Goal: Task Accomplishment & Management: Manage account settings

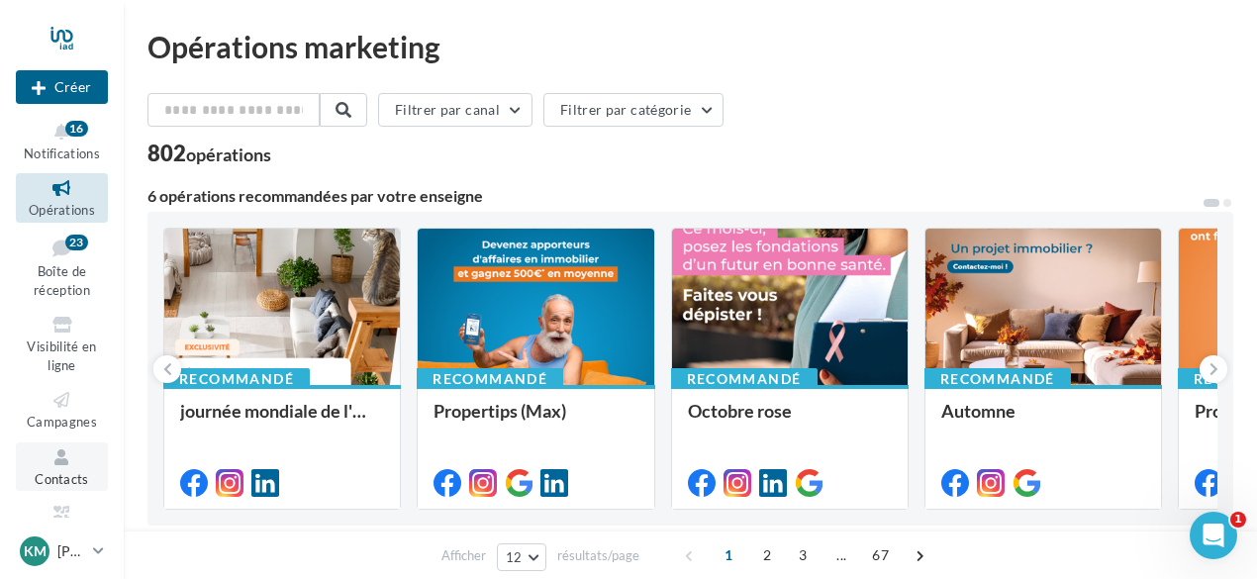
click at [55, 457] on icon at bounding box center [62, 457] width 80 height 23
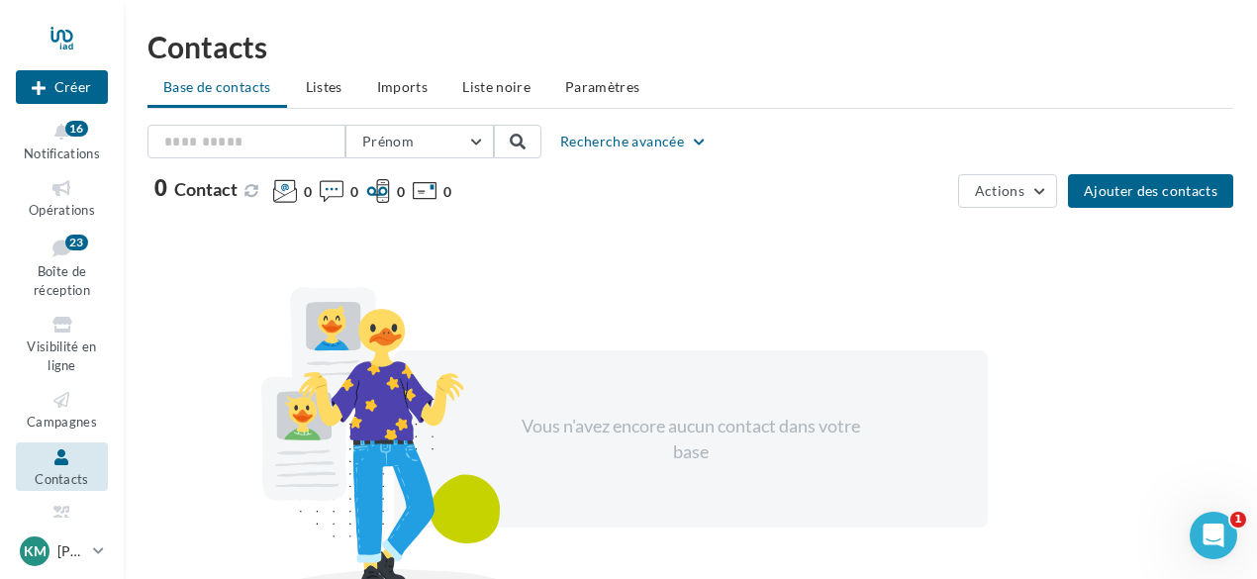
scroll to position [95, 0]
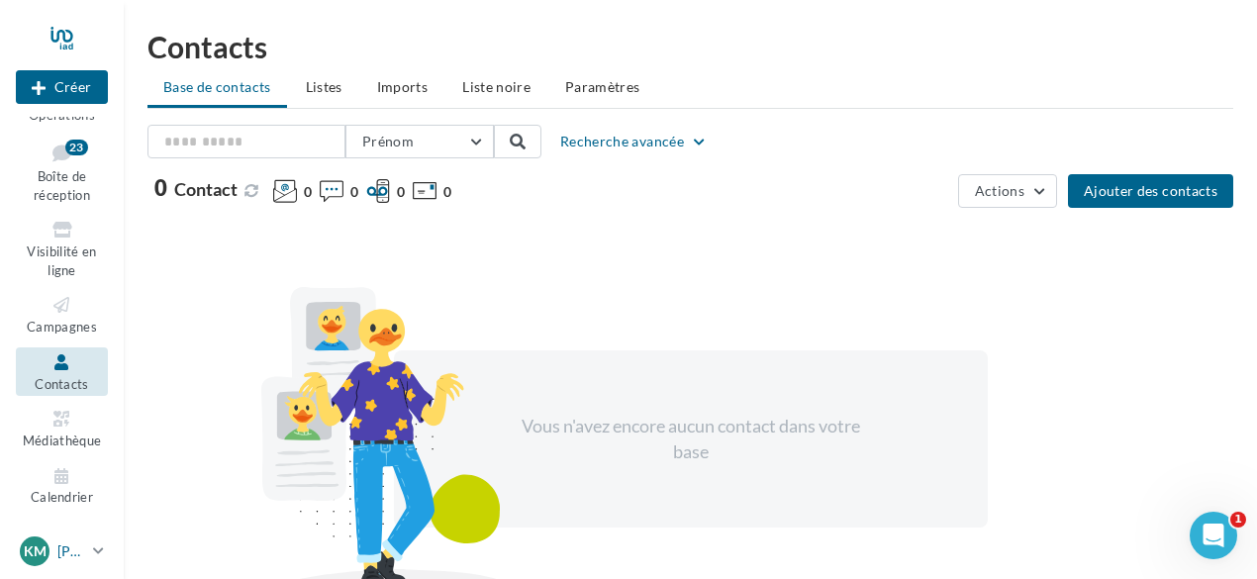
click at [83, 549] on p "Kyllian MANENTE" at bounding box center [71, 551] width 28 height 20
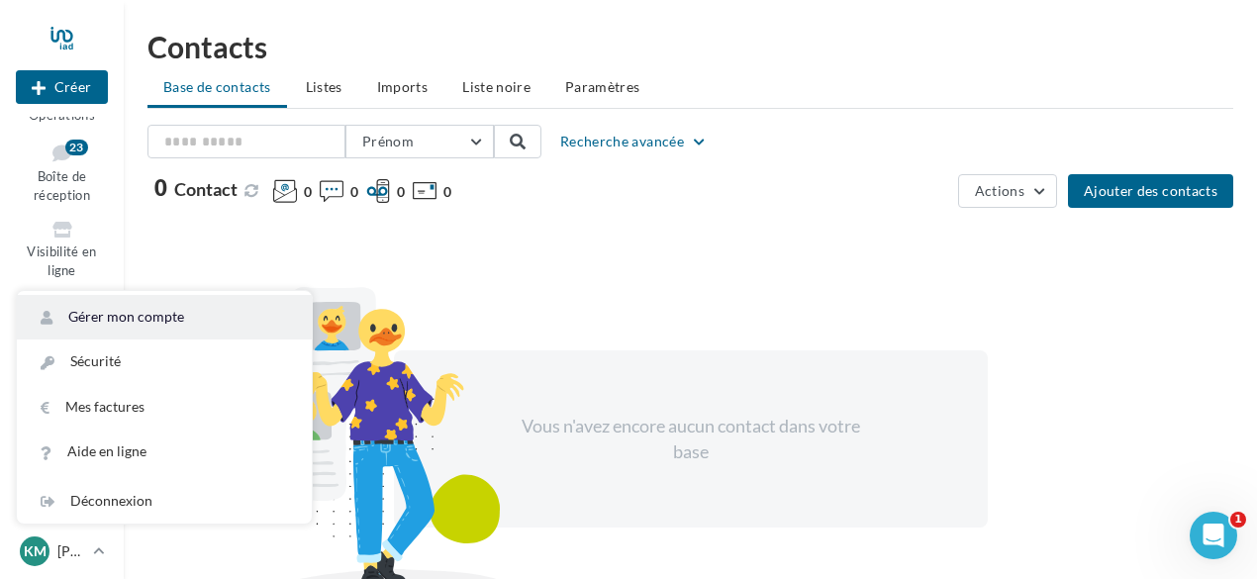
click at [257, 324] on link "Gérer mon compte" at bounding box center [164, 317] width 295 height 45
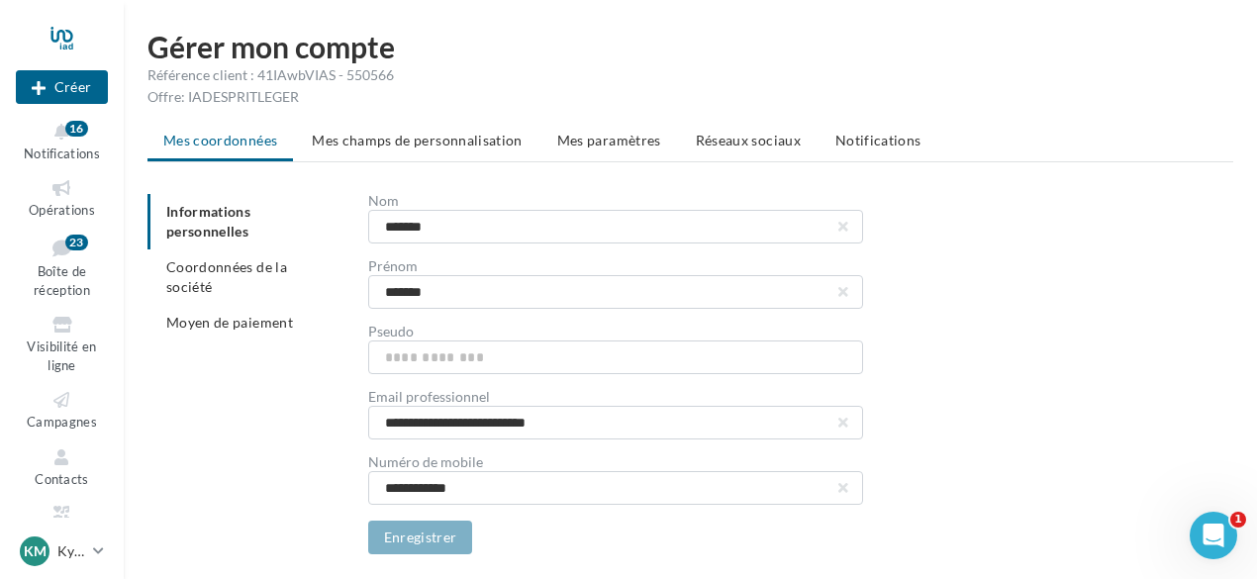
scroll to position [59, 0]
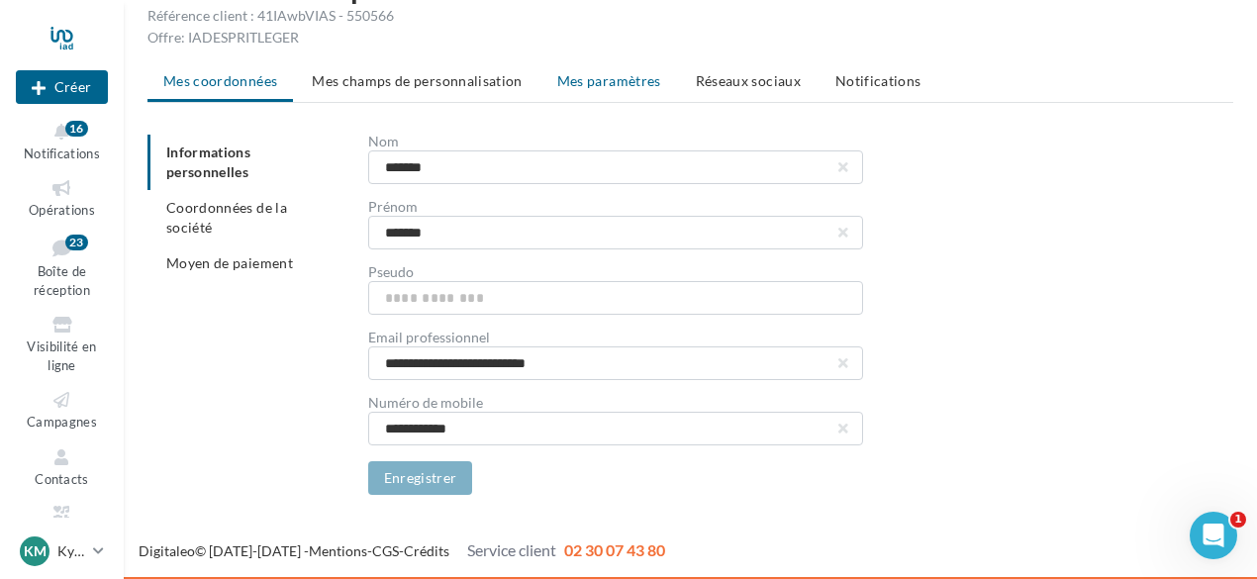
click at [614, 66] on li "Mes paramètres" at bounding box center [609, 81] width 136 height 36
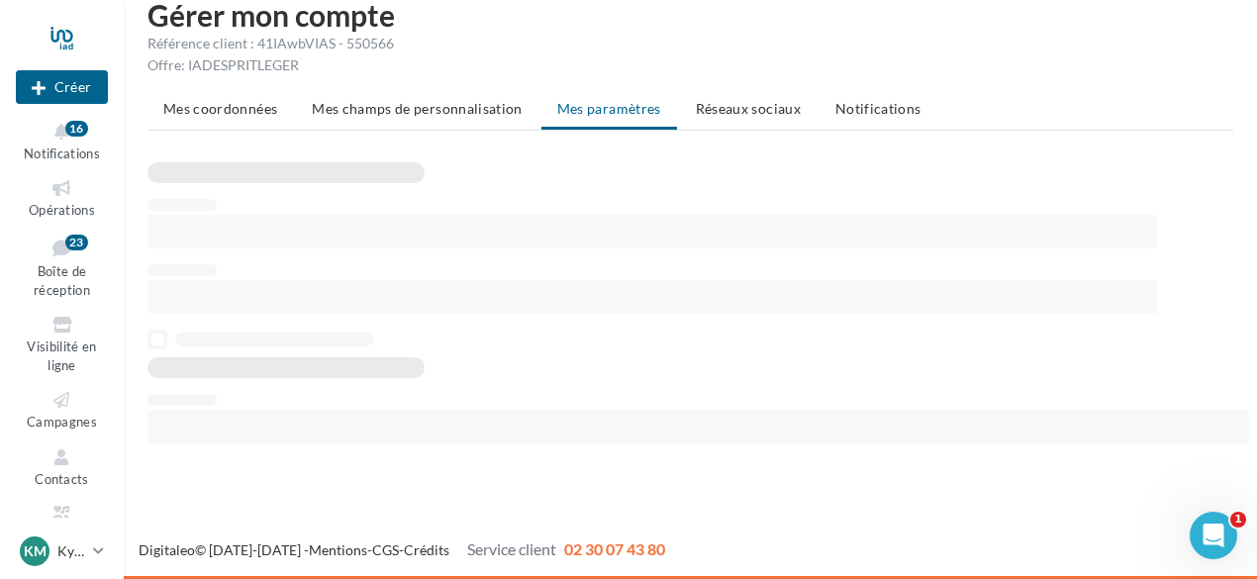
scroll to position [32, 0]
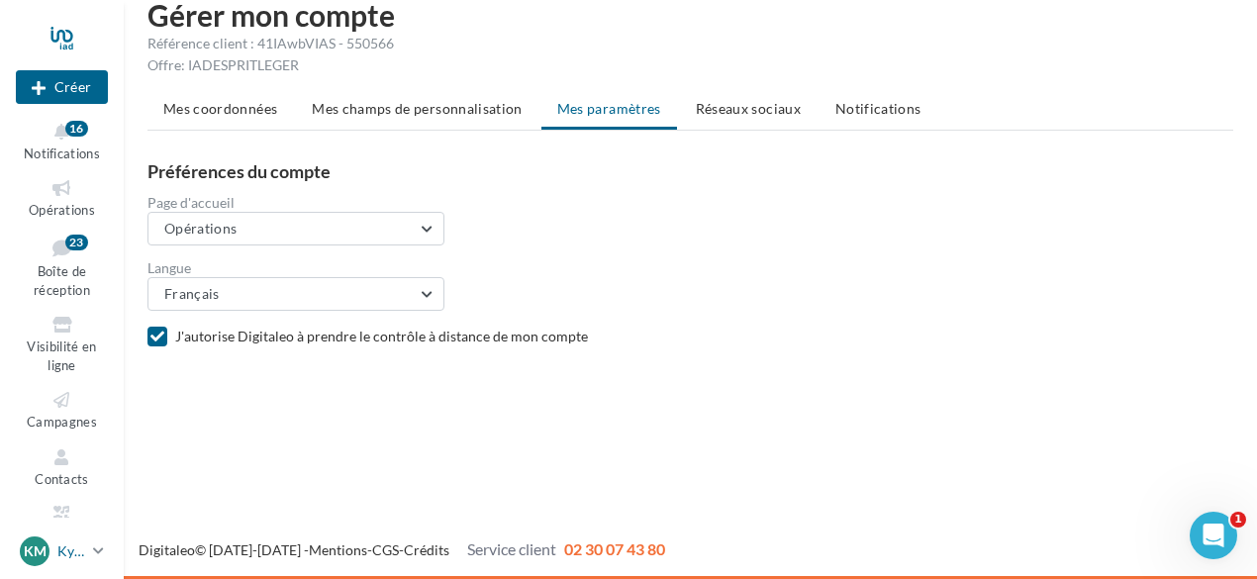
click at [89, 551] on link "KM Kyllian MANENTE kyllian.manente@iadfrance.fr" at bounding box center [62, 551] width 92 height 38
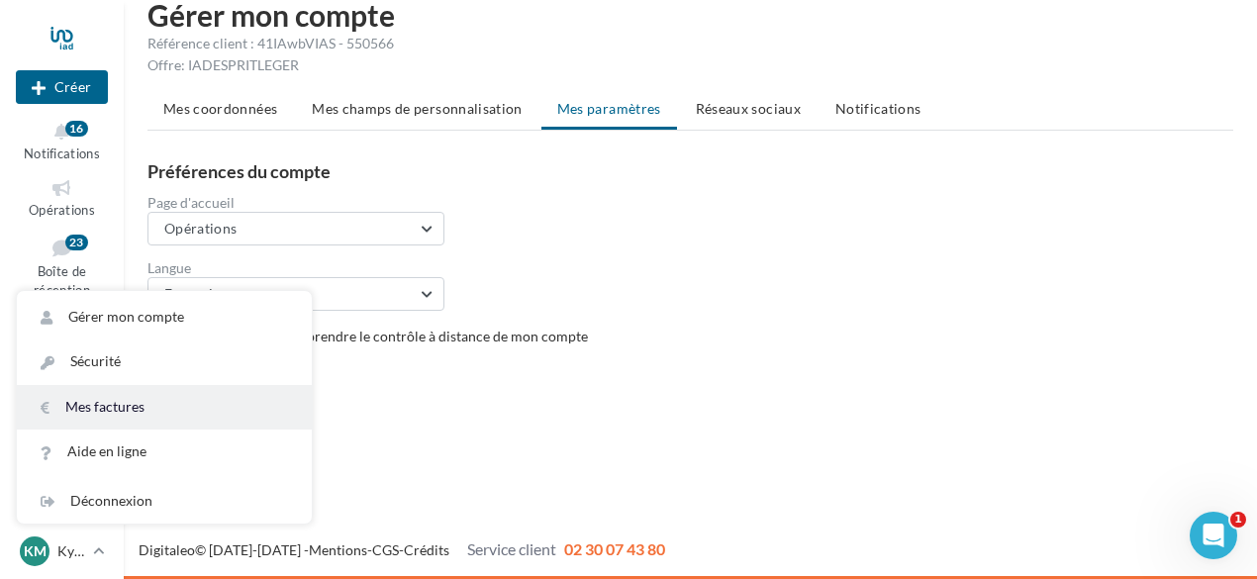
click at [198, 395] on link "Mes factures" at bounding box center [164, 407] width 295 height 45
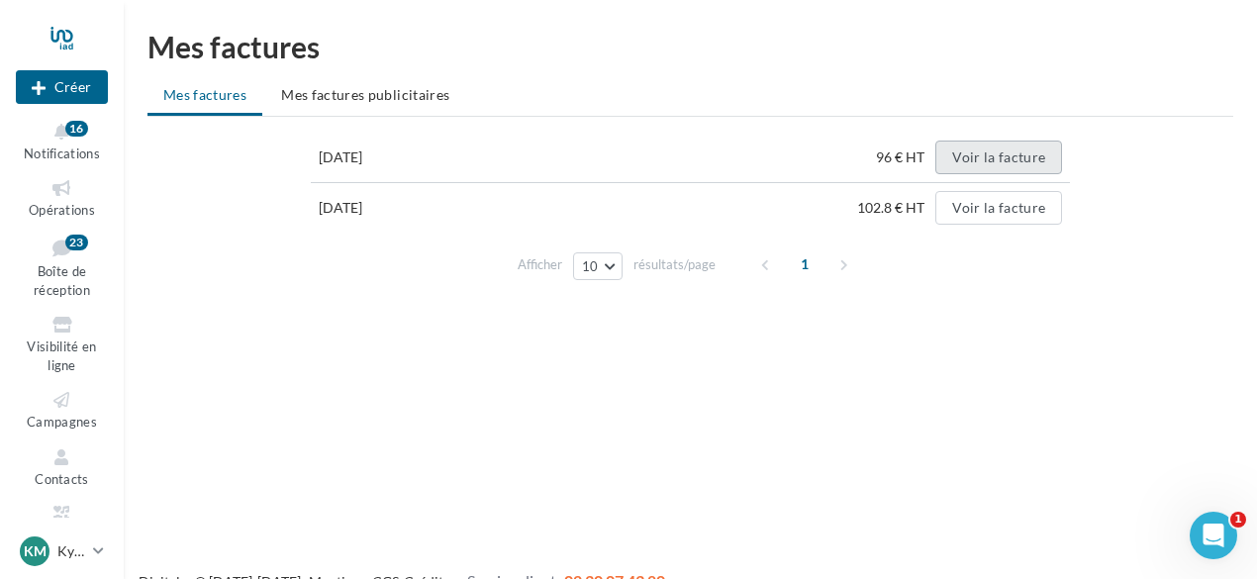
click at [1023, 167] on button "Voir la facture" at bounding box center [998, 158] width 127 height 34
click at [1028, 206] on button "Voir la facture" at bounding box center [998, 208] width 127 height 34
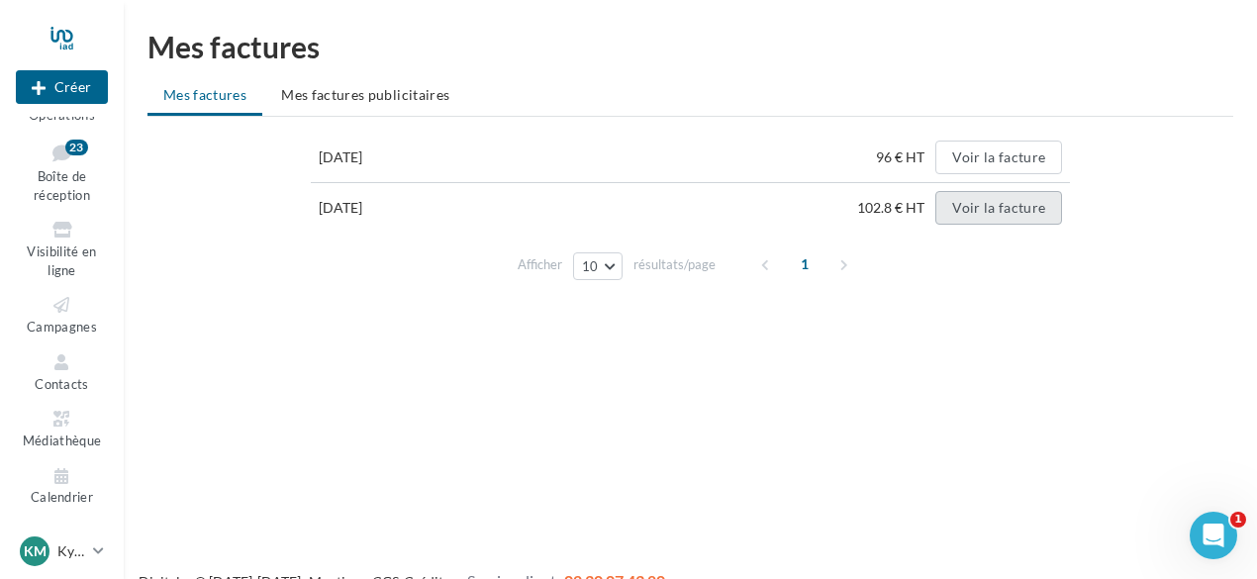
scroll to position [95, 0]
click at [1231, 525] on div "Ouvrir le Messenger Intercom" at bounding box center [1210, 532] width 65 height 65
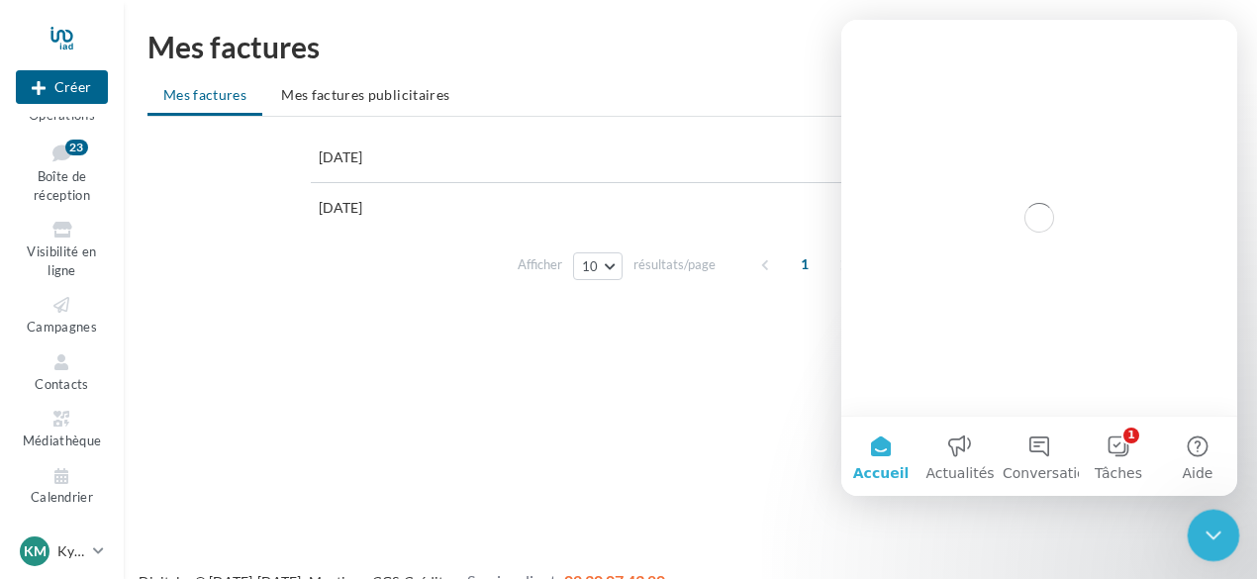
scroll to position [0, 0]
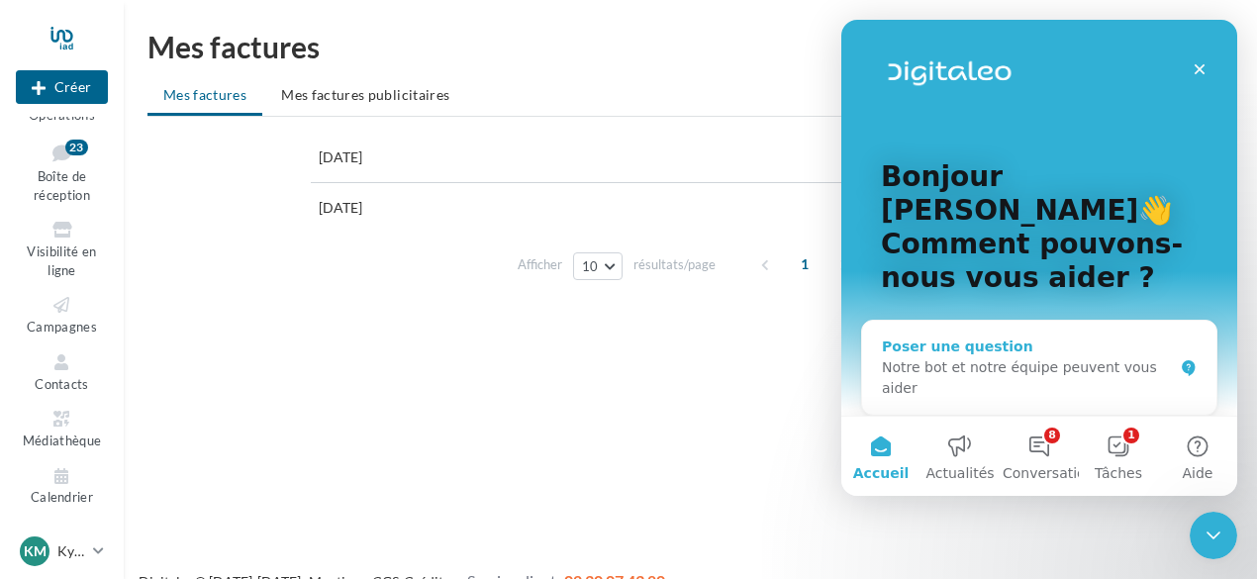
click at [1182, 360] on icon "Intercom Messenger" at bounding box center [1188, 368] width 13 height 16
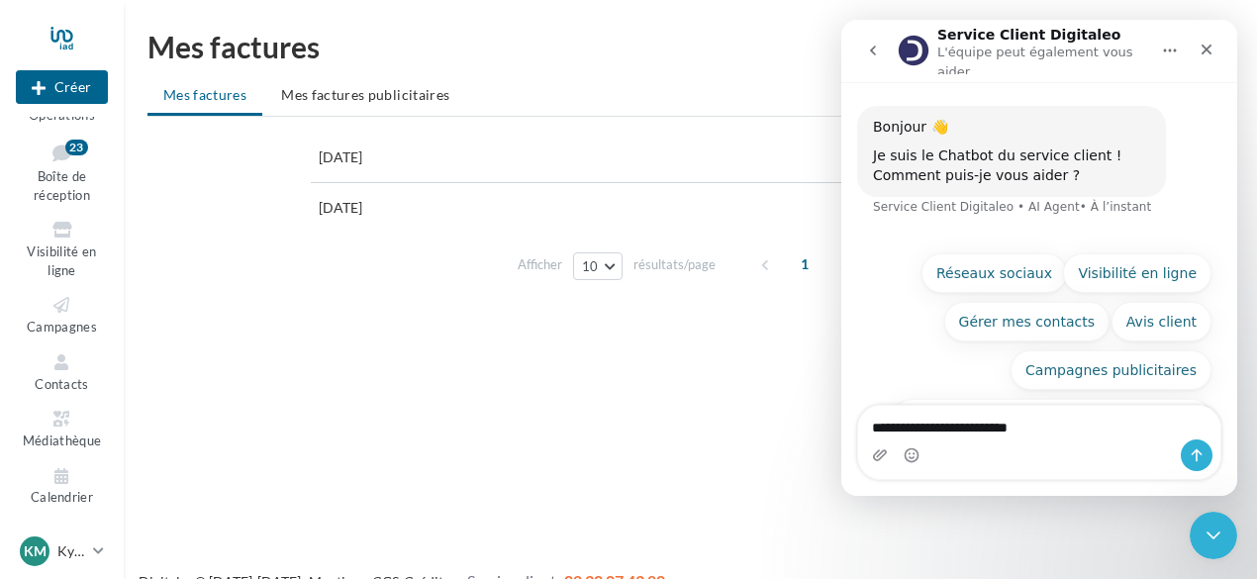
type textarea "**********"
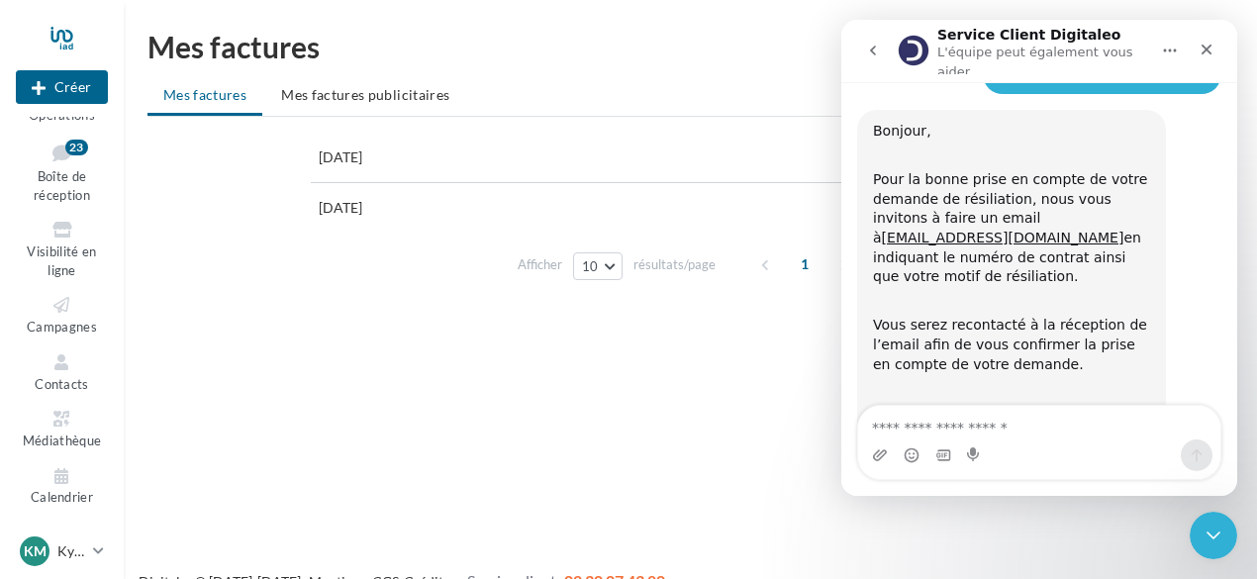
scroll to position [95, 0]
click at [62, 554] on p "Kyllian MANENTE" at bounding box center [71, 551] width 28 height 20
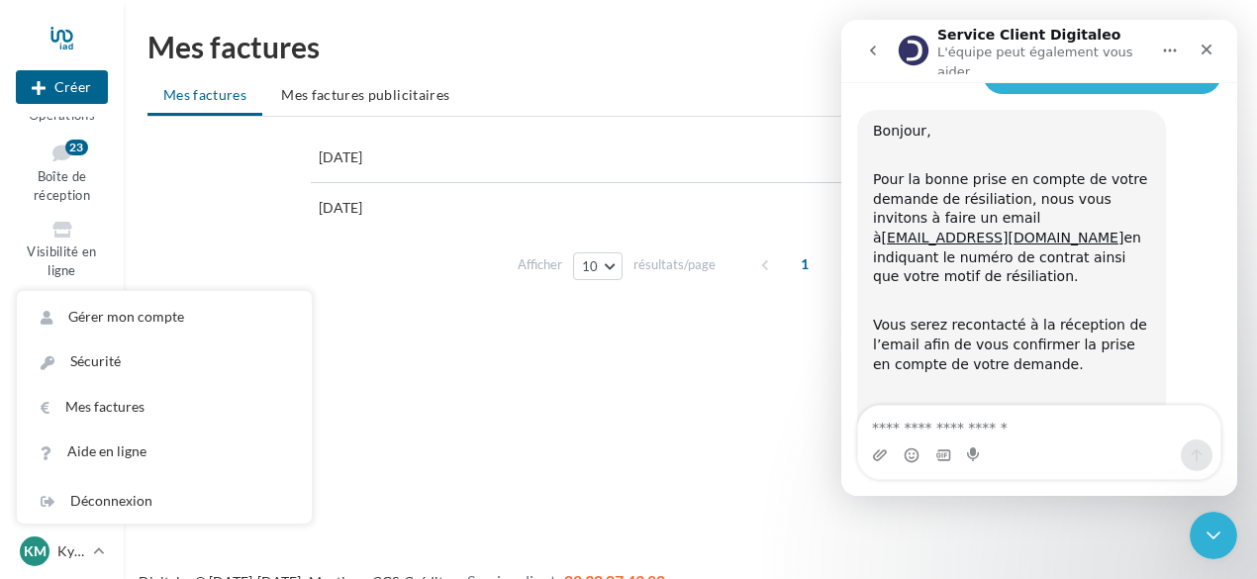
click at [237, 215] on div "30/11/2024 96 € HT Voir la facture 30/11/2023 102.8 € HT Voir la facture Affich…" at bounding box center [690, 210] width 1086 height 155
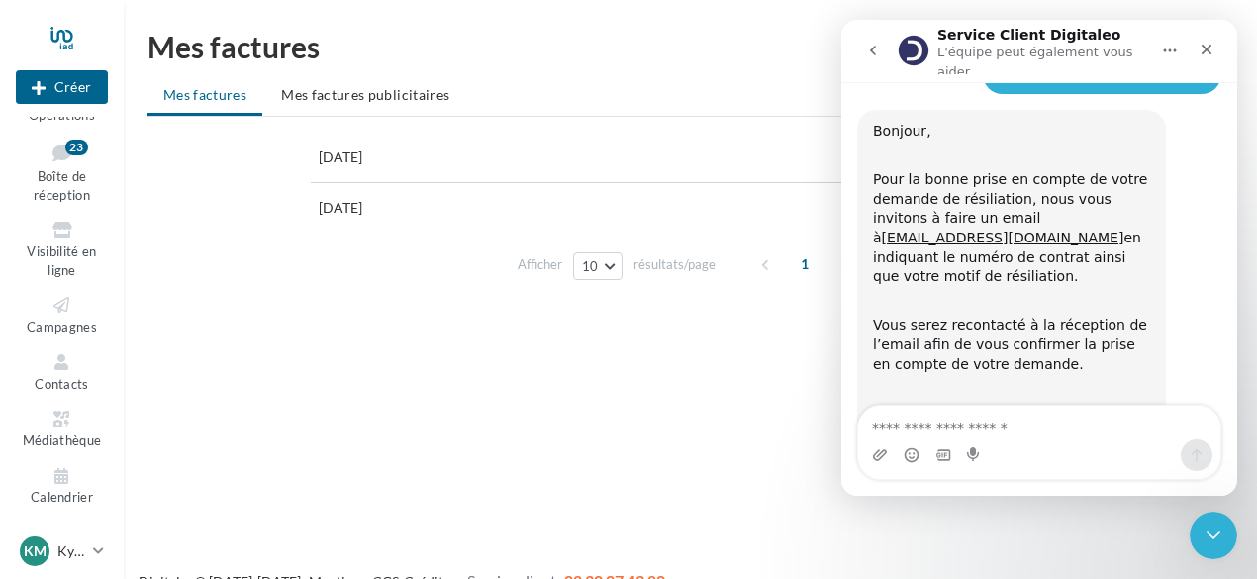
click at [656, 96] on ul "Mes factures Mes factures publicitaires" at bounding box center [690, 97] width 1086 height 40
click at [1203, 42] on icon "Fermer" at bounding box center [1206, 50] width 16 height 16
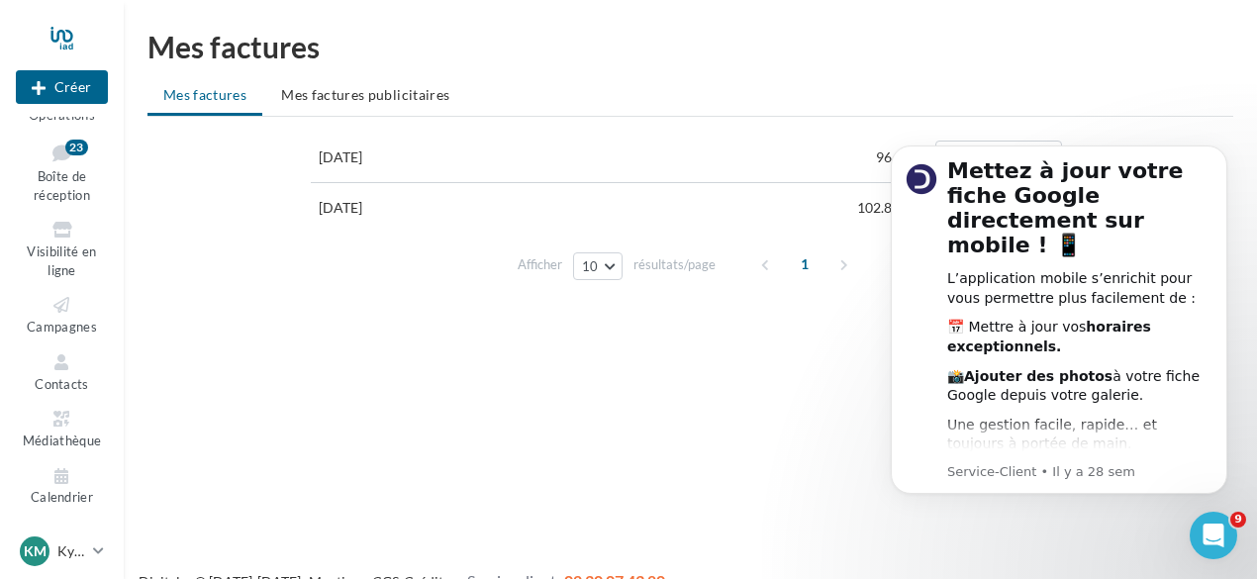
scroll to position [0, 0]
click at [1223, 158] on button "Dismiss notification" at bounding box center [1221, 152] width 26 height 26
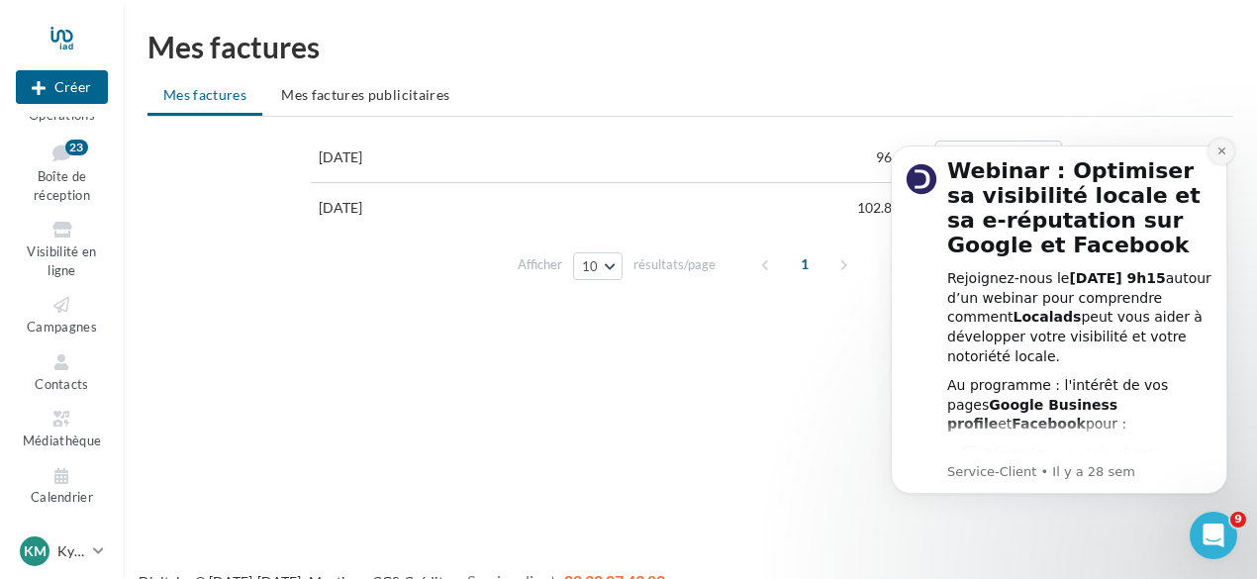
click at [1220, 144] on button "Dismiss notification" at bounding box center [1221, 152] width 26 height 26
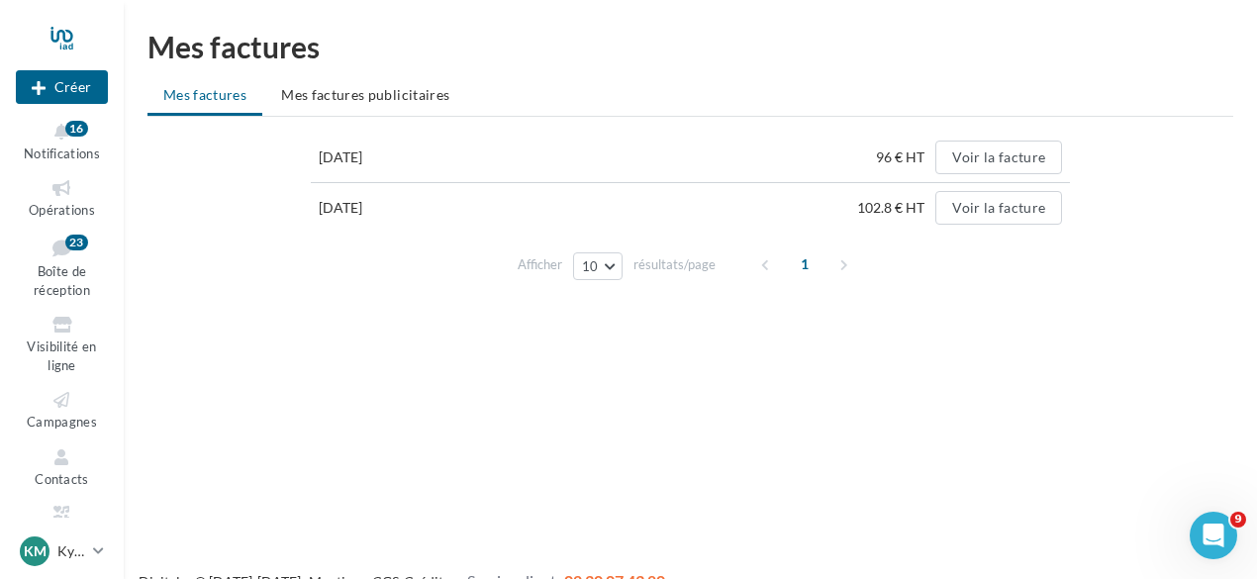
scroll to position [95, 0]
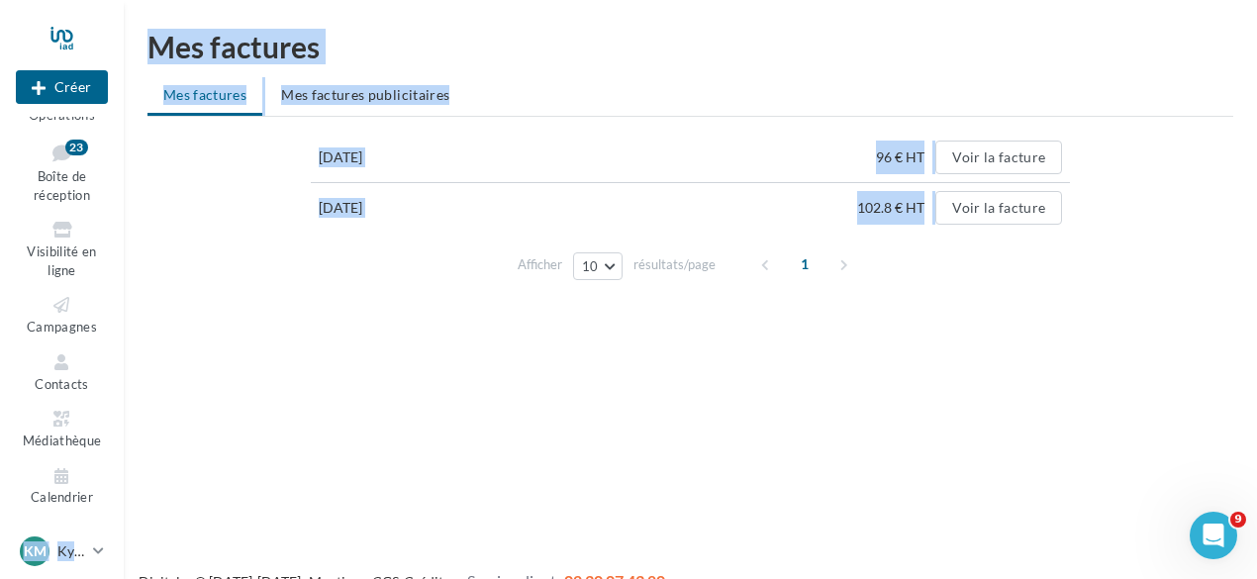
drag, startPoint x: 49, startPoint y: 554, endPoint x: 168, endPoint y: 438, distance: 165.9
click at [168, 438] on div "Nouvelle campagne Créer Notifications 16 Opérations Boîte de réception 23 Visib…" at bounding box center [628, 321] width 1257 height 579
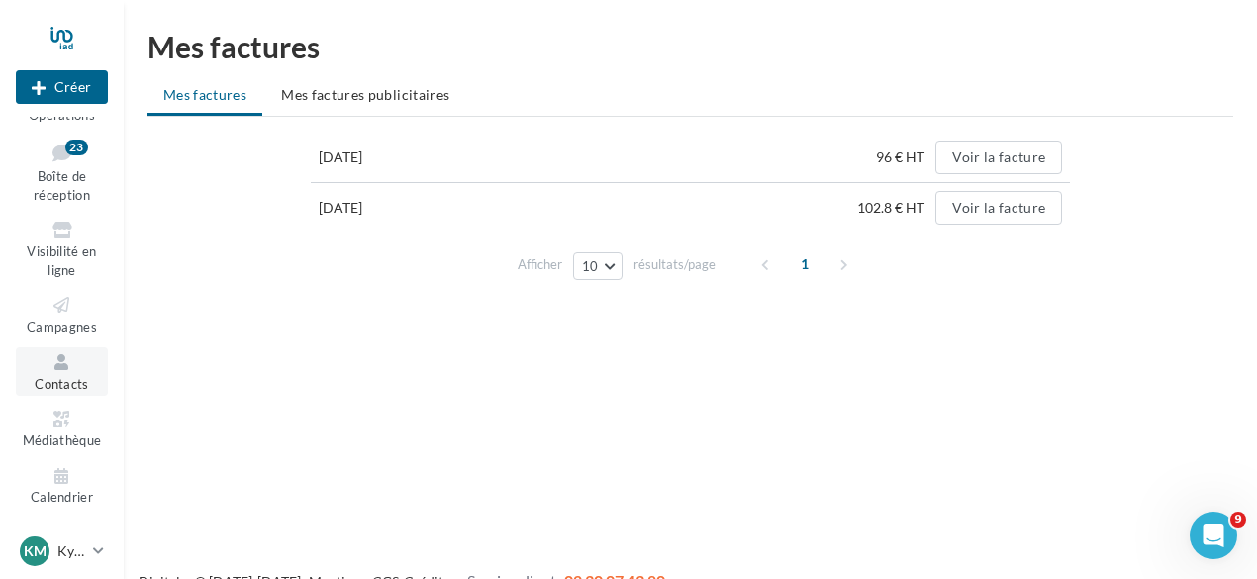
click at [75, 369] on icon at bounding box center [62, 362] width 80 height 23
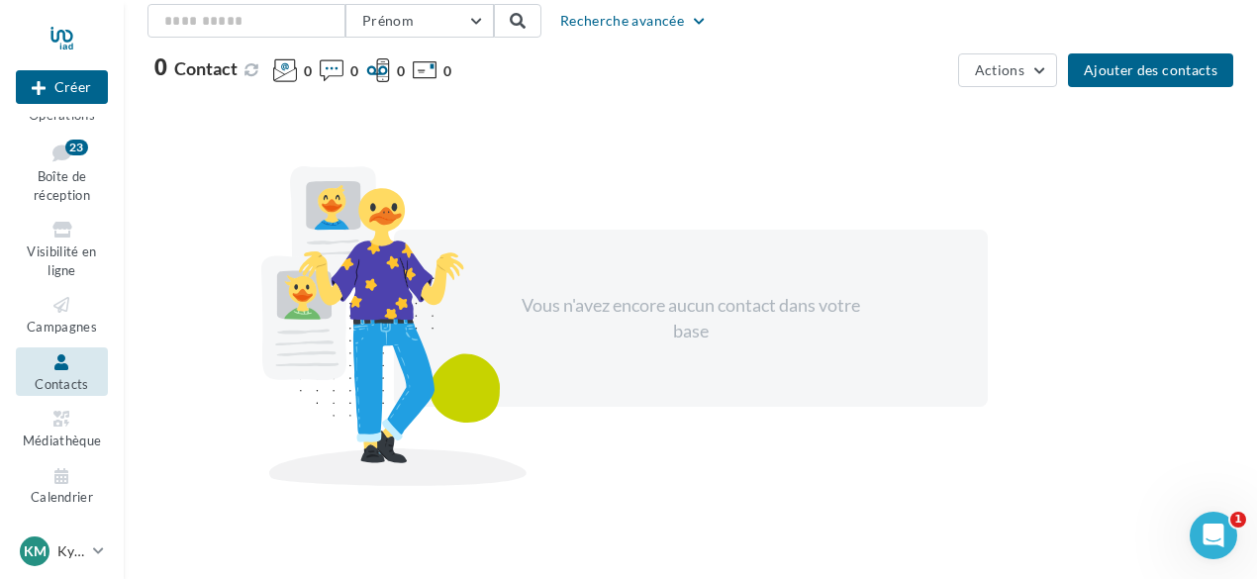
scroll to position [159, 0]
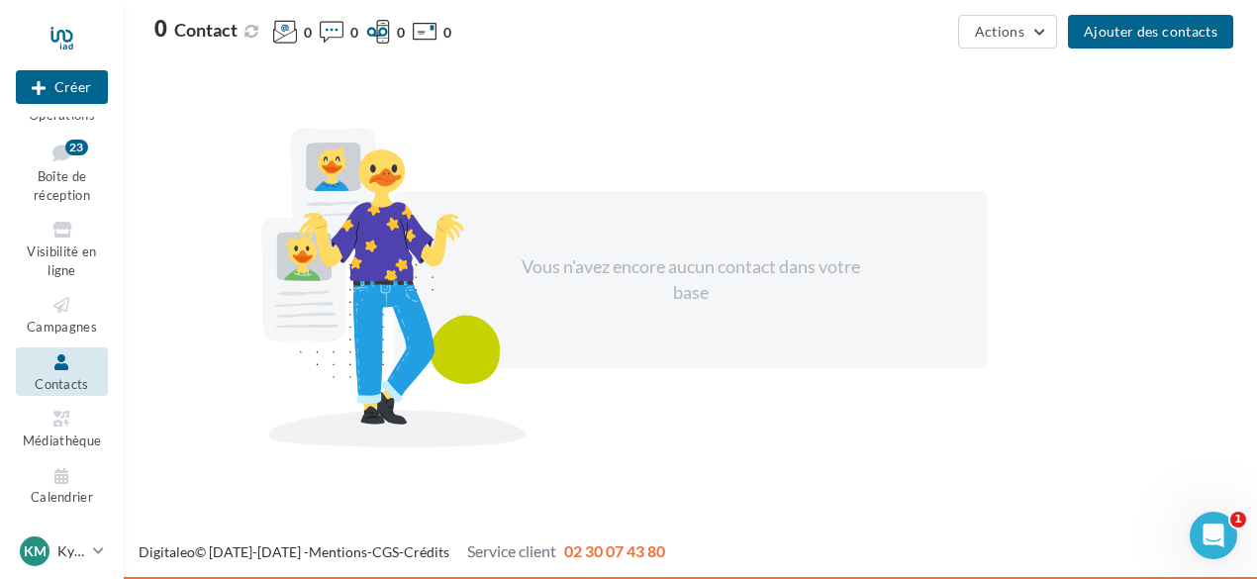
click at [1256, 282] on div "Contacts Base de contacts Listes Imports Liste noire Paramètres Prénom Prénom N…" at bounding box center [690, 183] width 1133 height 623
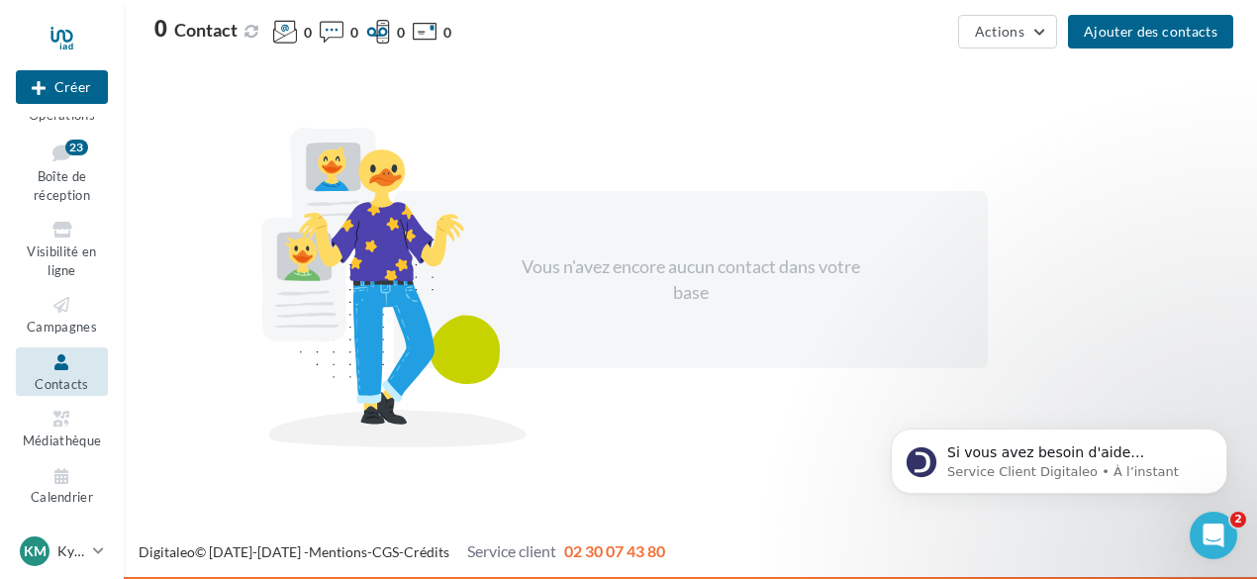
scroll to position [0, 0]
click at [1138, 280] on div "Vous n'avez encore aucun contact dans votre base" at bounding box center [690, 279] width 1086 height 431
